Goal: Transaction & Acquisition: Purchase product/service

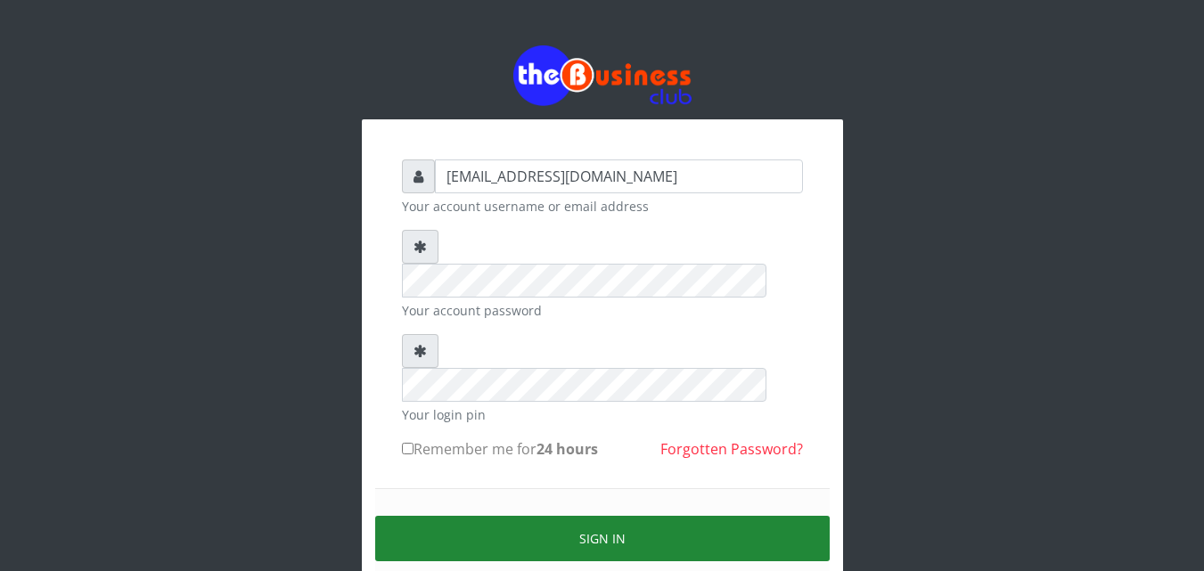
click at [554, 516] on button "Sign in" at bounding box center [602, 538] width 455 height 45
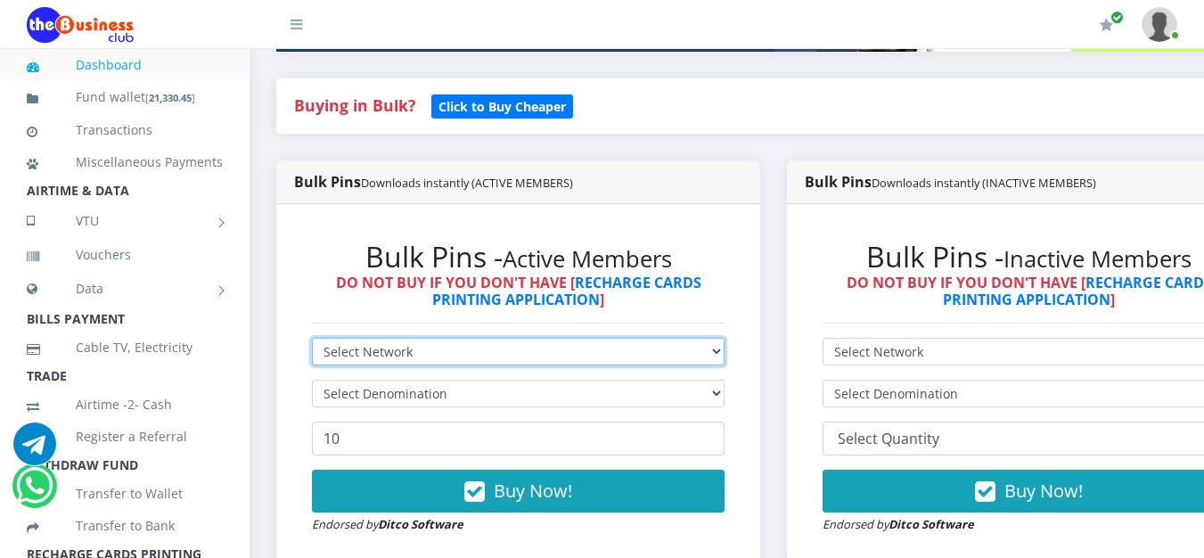
click at [725, 338] on select "Select Network MTN Globacom 9Mobile Airtel" at bounding box center [518, 352] width 413 height 28
select select "MTN"
click at [312, 338] on select "Select Network MTN Globacom 9Mobile Airtel" at bounding box center [518, 352] width 413 height 28
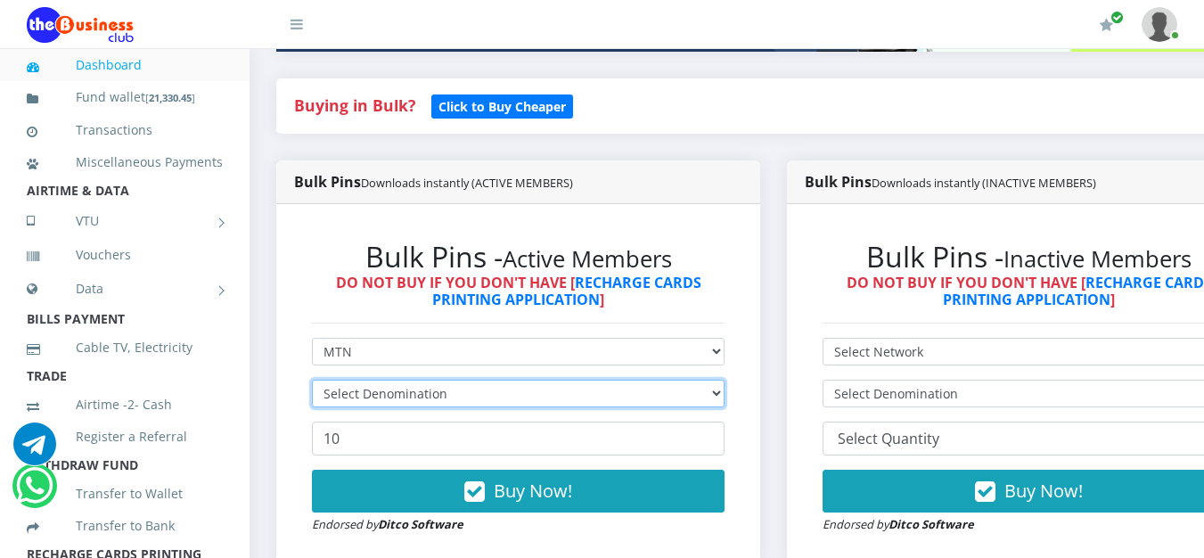
click at [725, 380] on select "Select Denomination" at bounding box center [518, 394] width 413 height 28
select select "193.98-200"
click at [312, 380] on select "Select Denomination MTN NGN100 - ₦96.99 MTN NGN200 - ₦193.98 MTN NGN400 - ₦387.…" at bounding box center [518, 394] width 413 height 28
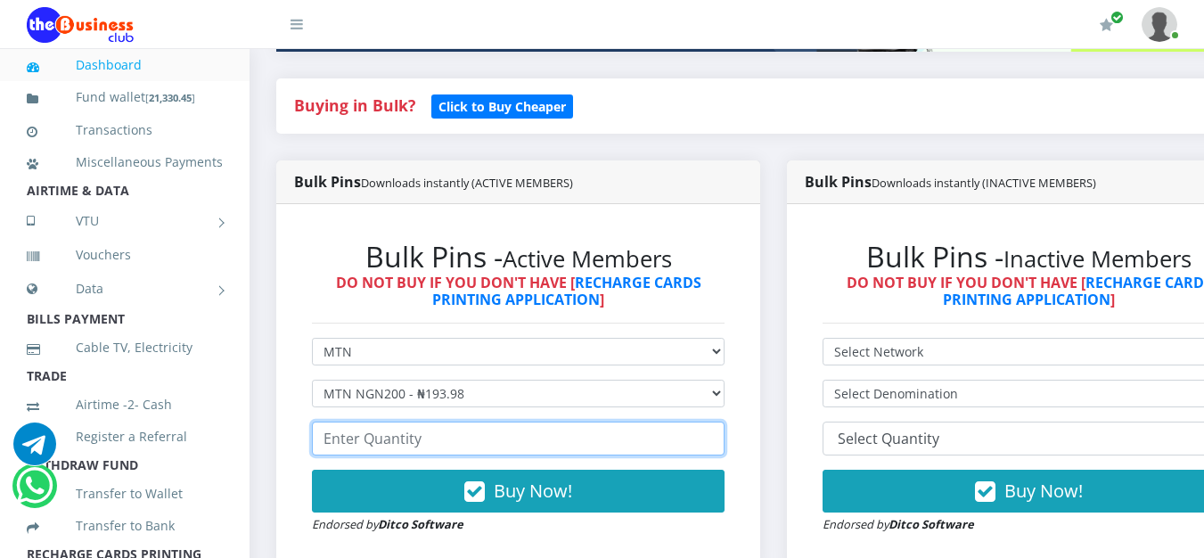
click at [555, 422] on input "number" at bounding box center [518, 439] width 413 height 34
